Goal: Find specific page/section: Find specific page/section

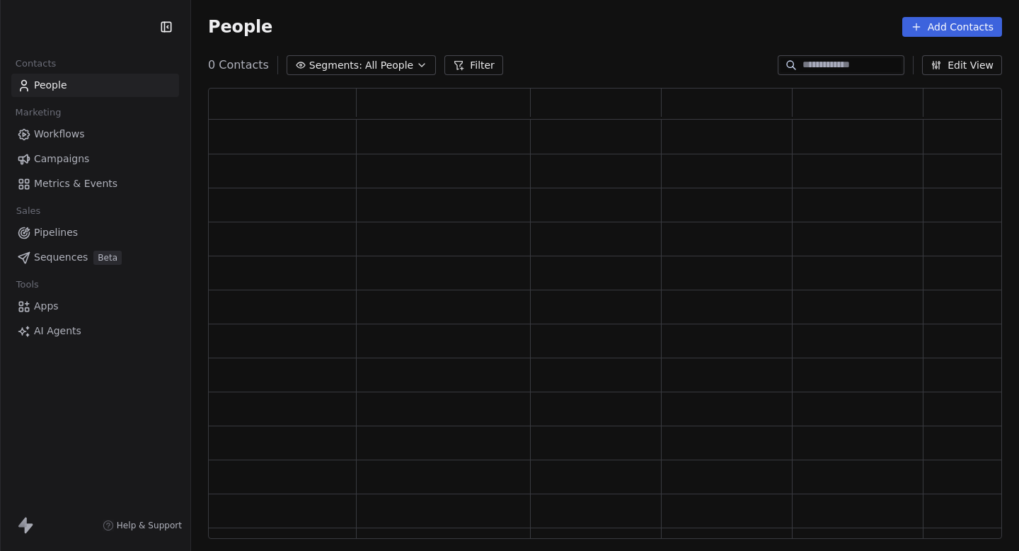
scroll to position [451, 794]
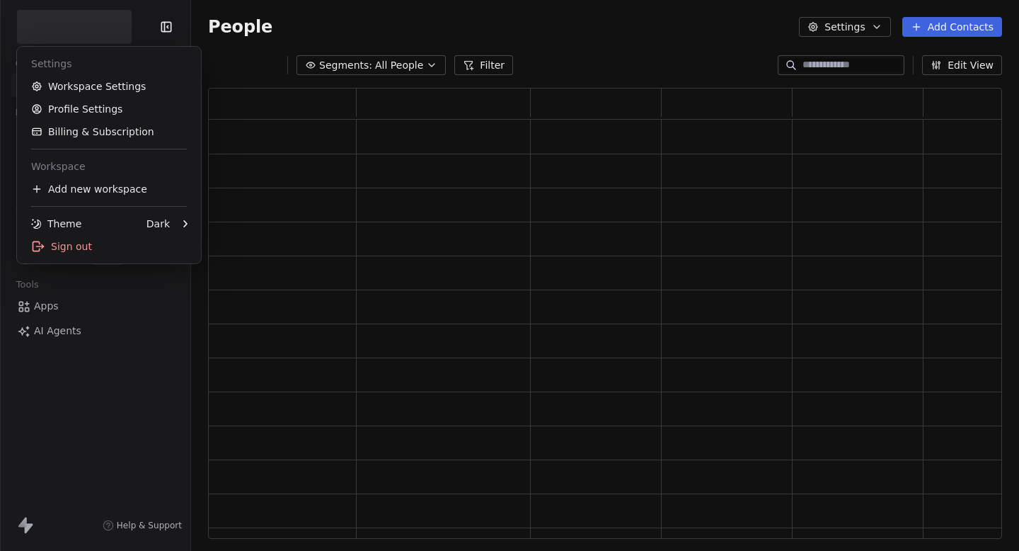
click at [96, 11] on html "Contacts People Marketing Workflows Campaigns Metrics & Events Sales Pipelines …" at bounding box center [509, 275] width 1019 height 551
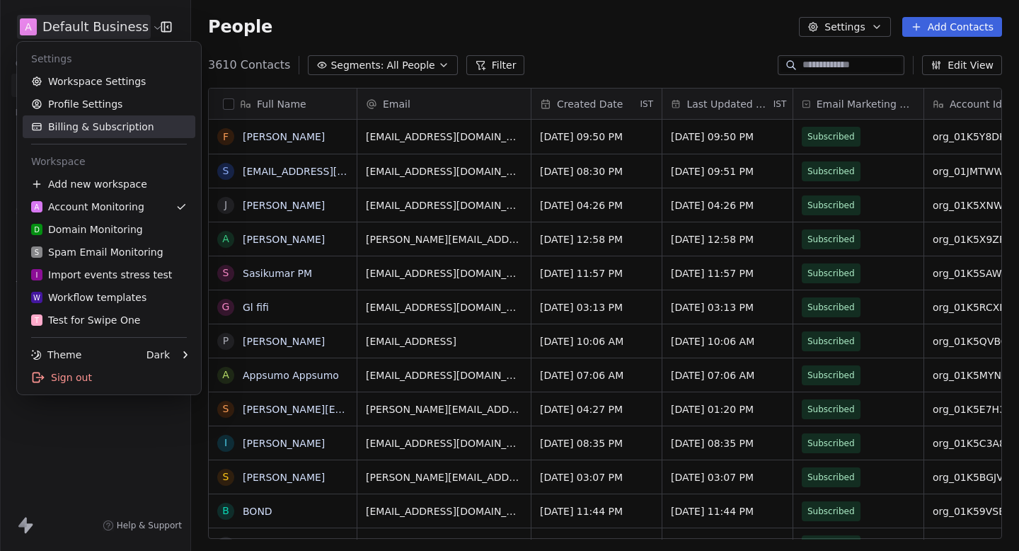
scroll to position [485, 828]
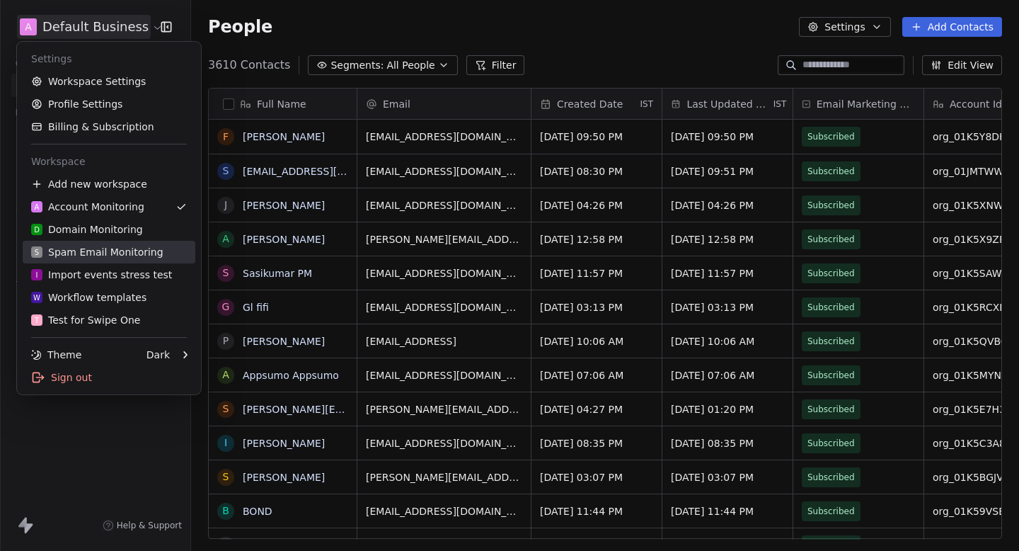
click at [100, 231] on div "D Domain Monitoring" at bounding box center [87, 229] width 112 height 14
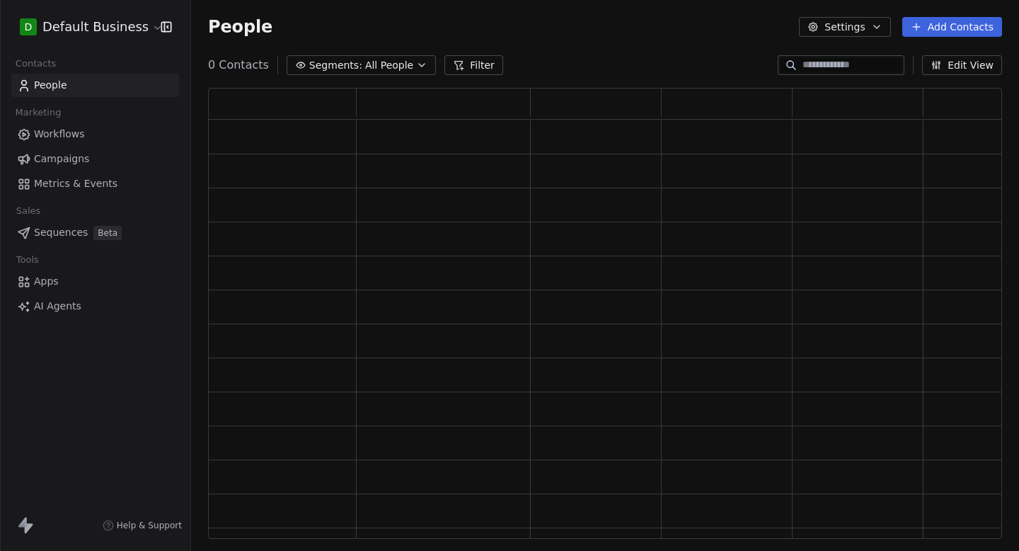
scroll to position [451, 794]
click at [134, 28] on html "D Default Business Contacts People Marketing Workflows Campaigns Metrics & Even…" at bounding box center [509, 275] width 1019 height 551
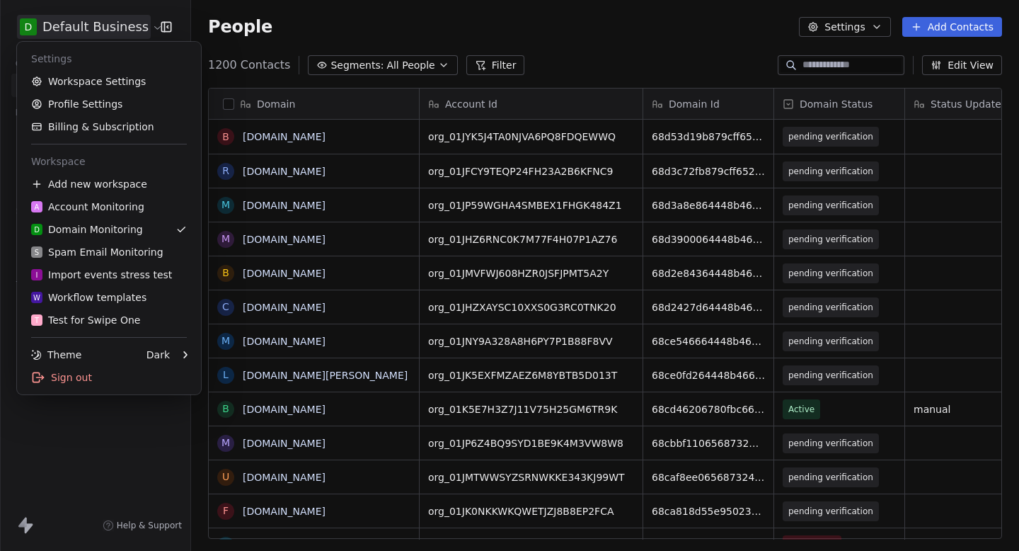
scroll to position [485, 828]
click at [804, 69] on html "D Default Business Contacts People Marketing Workflows Campaigns Metrics & Even…" at bounding box center [509, 275] width 1019 height 551
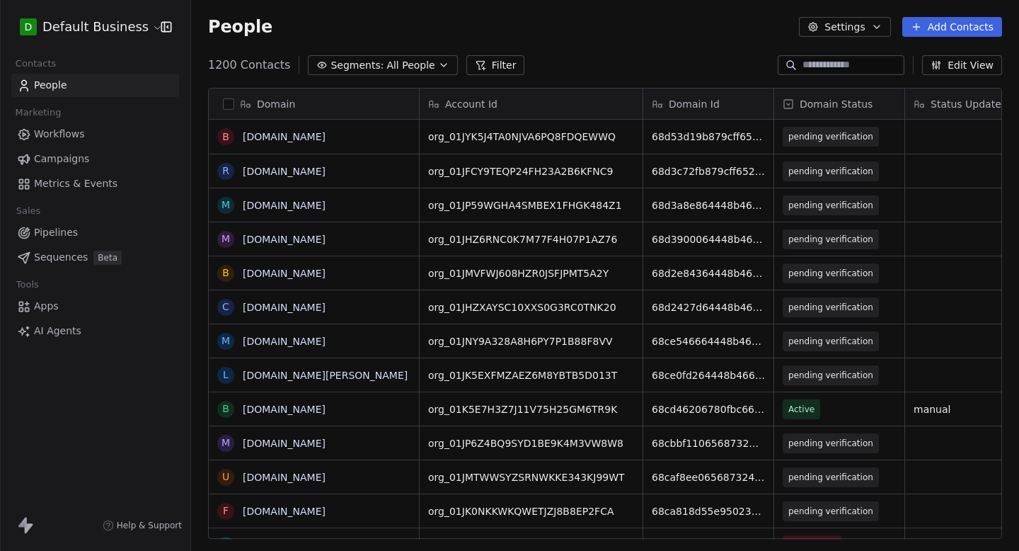
click at [803, 68] on input at bounding box center [852, 65] width 99 height 14
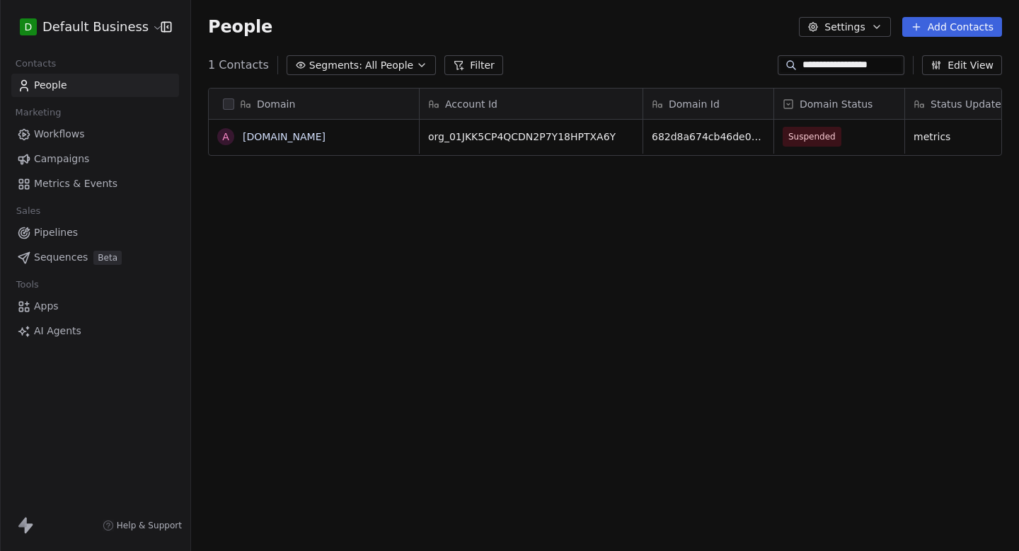
type input "**********"
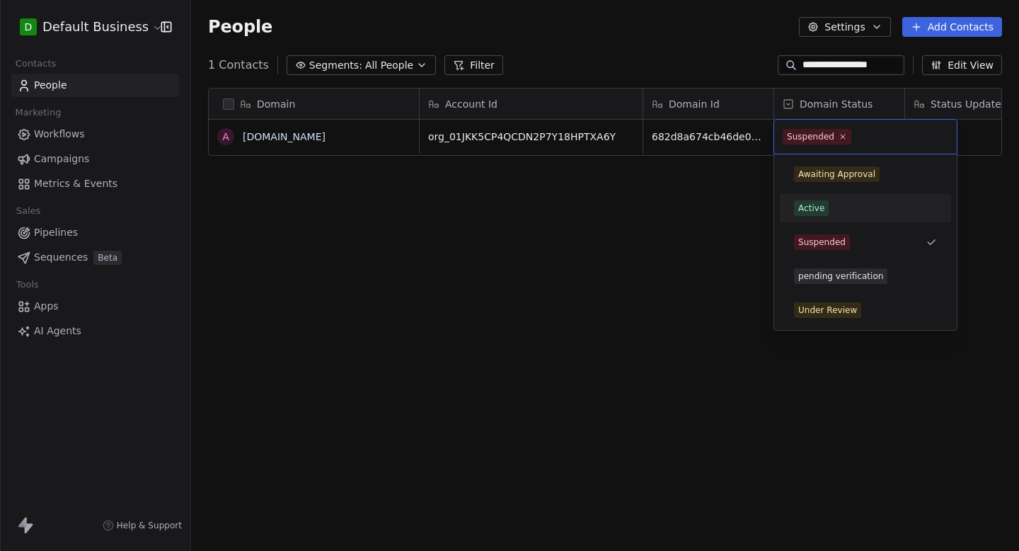
click at [814, 210] on div "Active" at bounding box center [812, 208] width 26 height 13
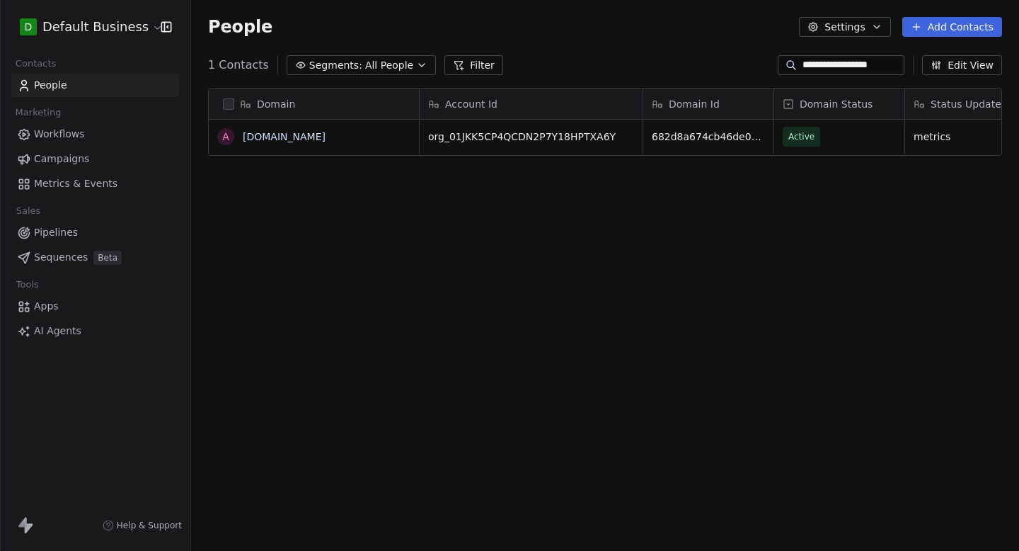
click at [697, 67] on div "**********" at bounding box center [605, 65] width 828 height 23
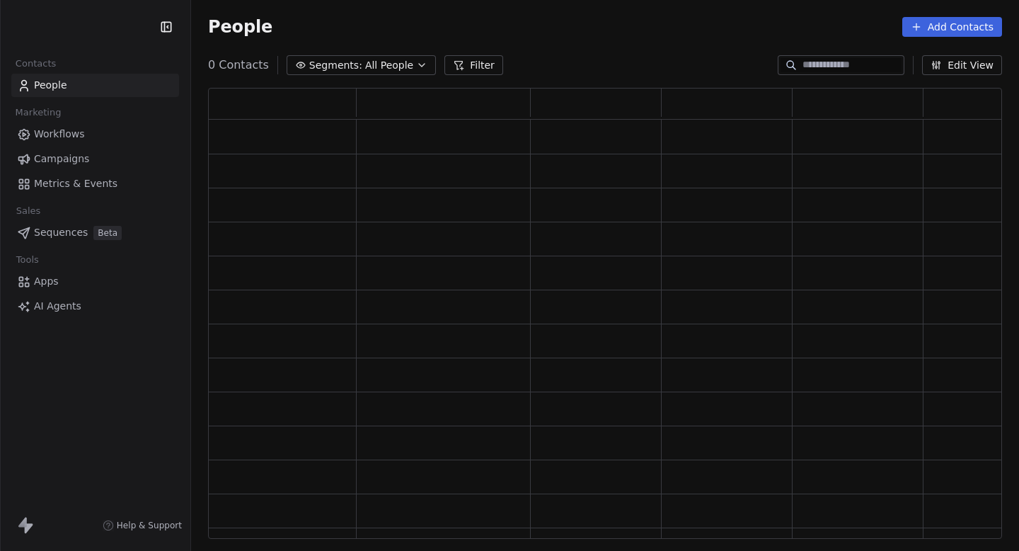
scroll to position [451, 794]
